Goal: Task Accomplishment & Management: Use online tool/utility

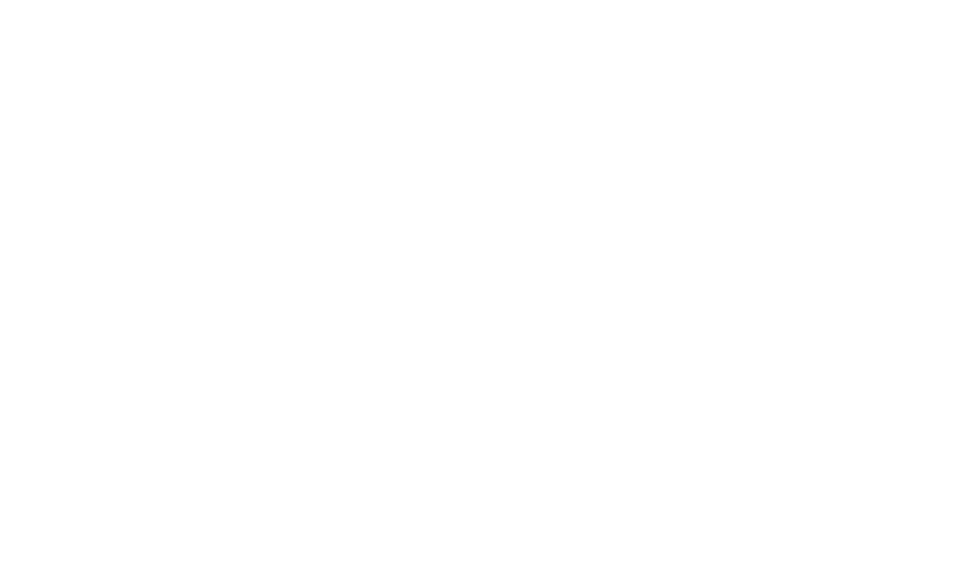
click at [228, 26] on div at bounding box center [477, 283] width 955 height 566
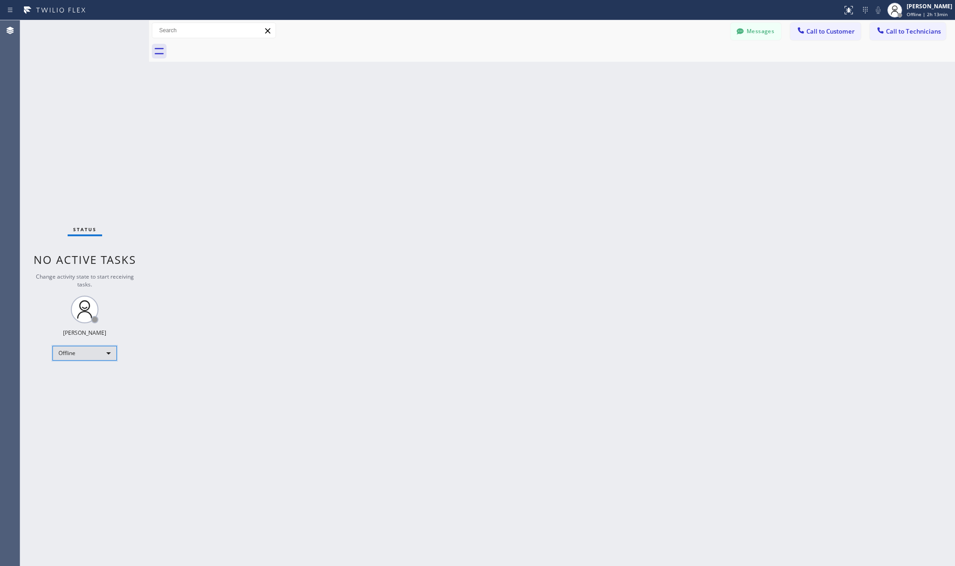
click at [86, 352] on div "Offline" at bounding box center [84, 353] width 64 height 15
click at [98, 385] on li "Unavailable" at bounding box center [84, 388] width 62 height 11
click at [385, 365] on div "Back to Dashboard Change Sender ID Customers Technicians AA Adam Arseneault 10/…" at bounding box center [552, 292] width 806 height 545
